Goal: Check status

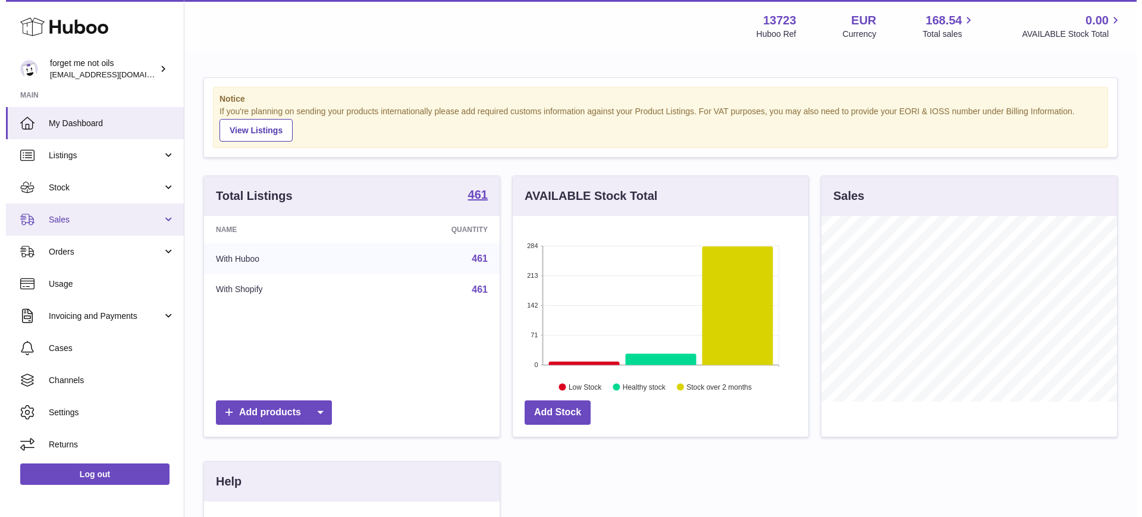
scroll to position [186, 296]
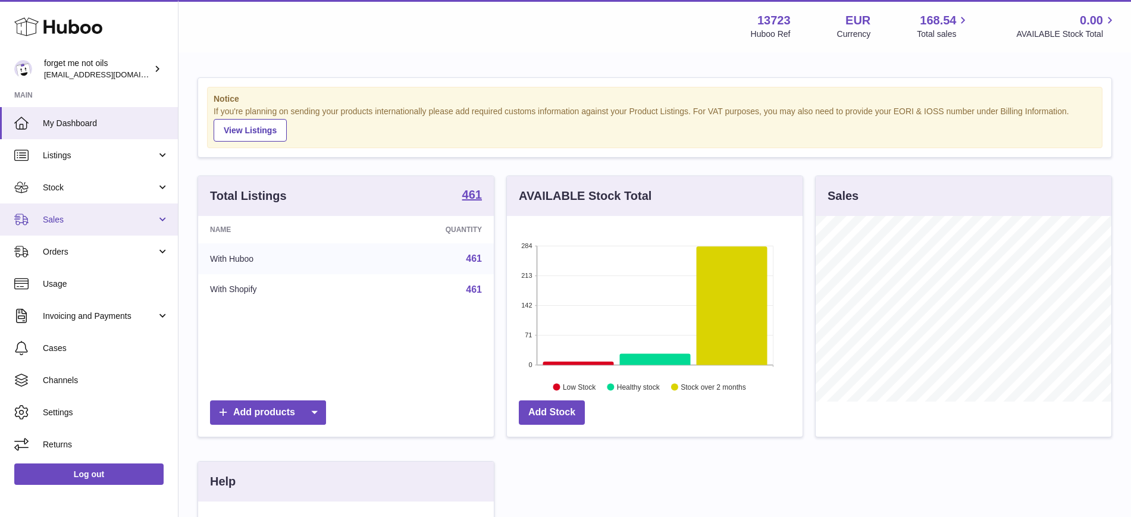
click at [149, 223] on span "Sales" at bounding box center [100, 219] width 114 height 11
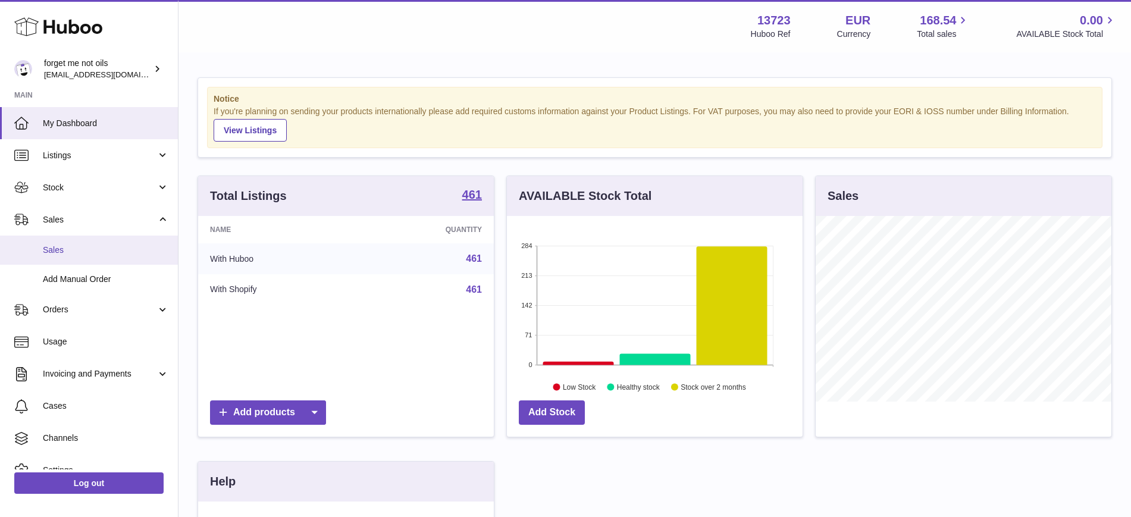
click at [138, 250] on span "Sales" at bounding box center [106, 249] width 126 height 11
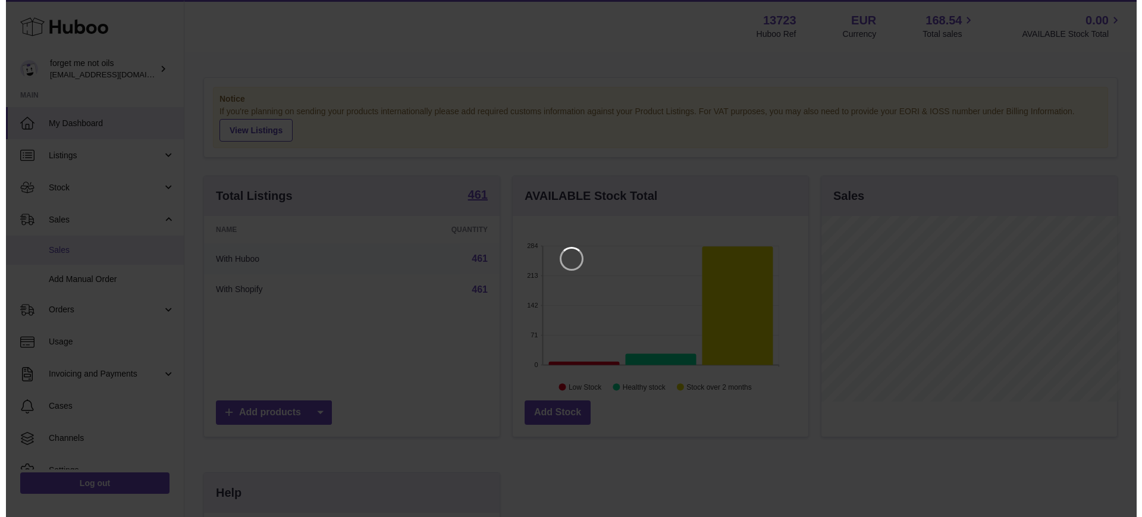
scroll to position [186, 300]
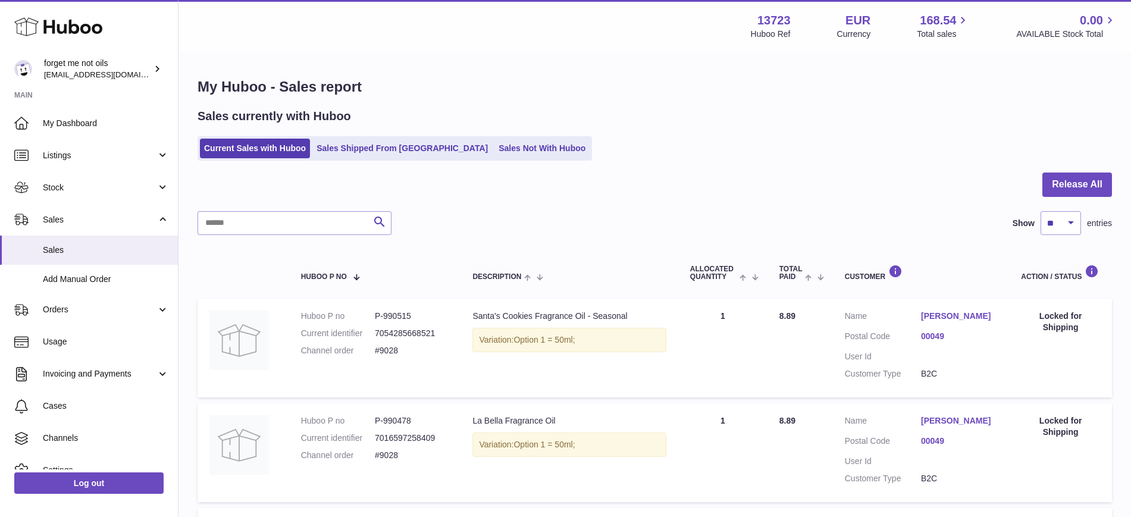
click at [470, 133] on div "Sales currently with Huboo Current Sales with Huboo Sales Shipped From Huboo Sa…" at bounding box center [654, 134] width 914 height 52
click at [494, 142] on link "Sales Not With Huboo" at bounding box center [541, 149] width 95 height 20
